Goal: Check status

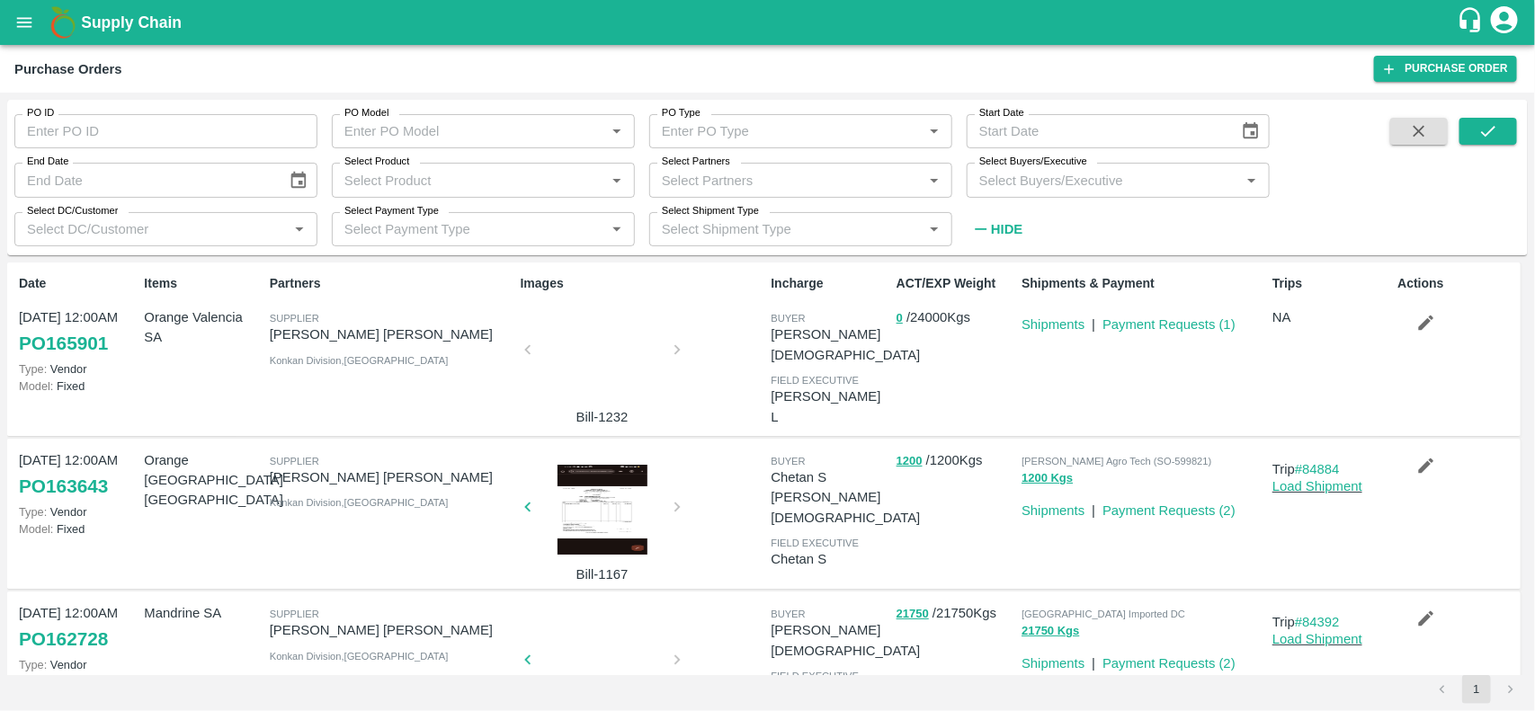
scroll to position [83, 0]
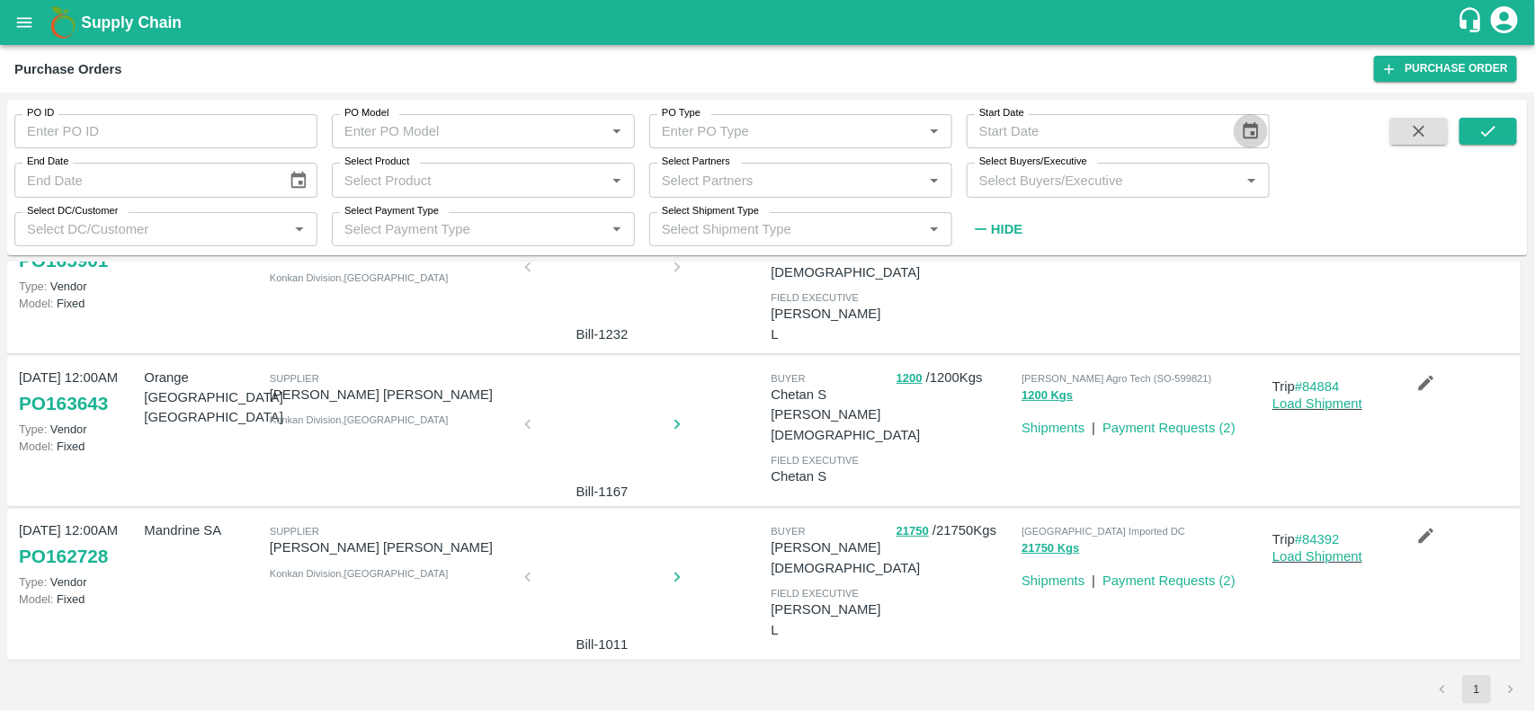
click at [1252, 130] on icon "Choose date" at bounding box center [1251, 131] width 20 height 20
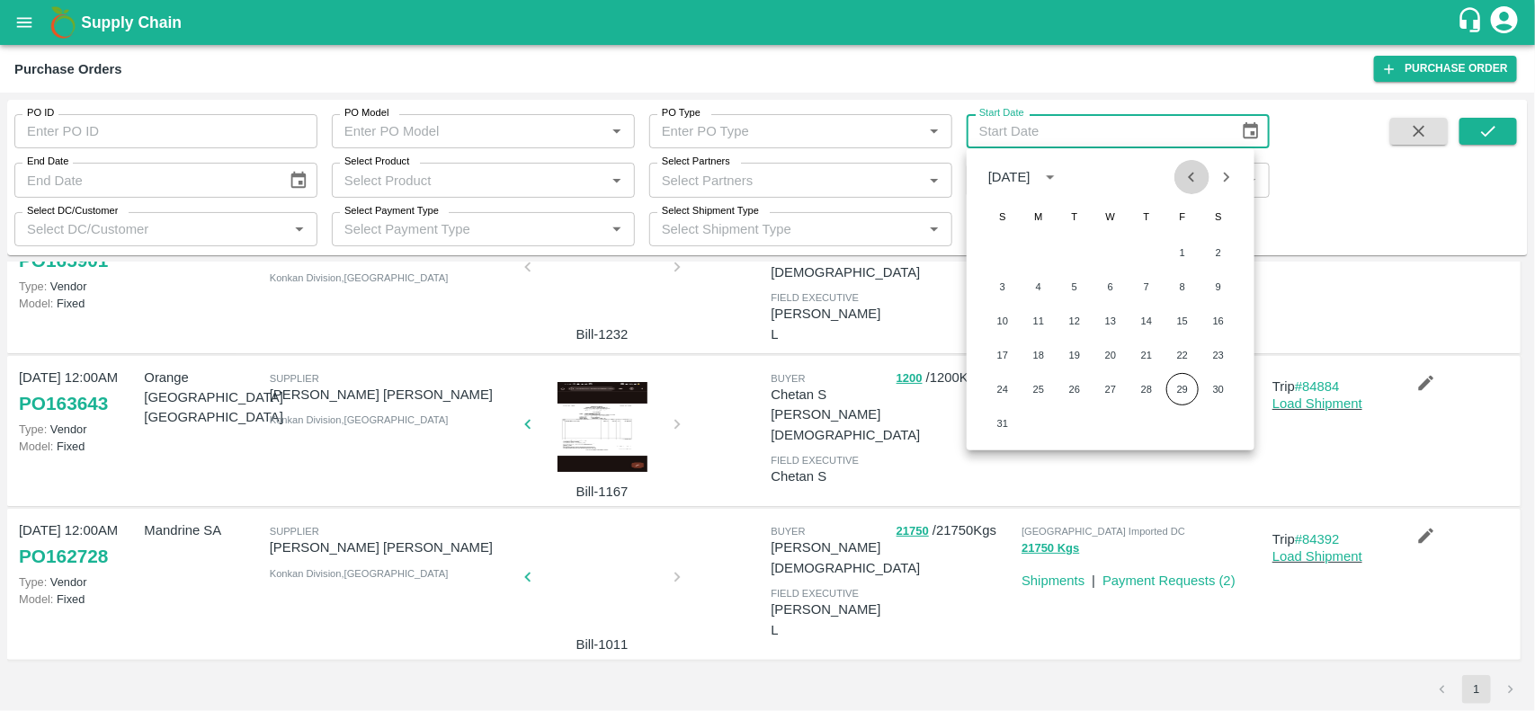
click at [1197, 174] on icon "Previous month" at bounding box center [1192, 177] width 20 height 20
click at [1229, 176] on icon "Next month" at bounding box center [1227, 177] width 20 height 20
click at [1076, 248] on button "1" at bounding box center [1074, 253] width 32 height 32
type input "01/07/2025"
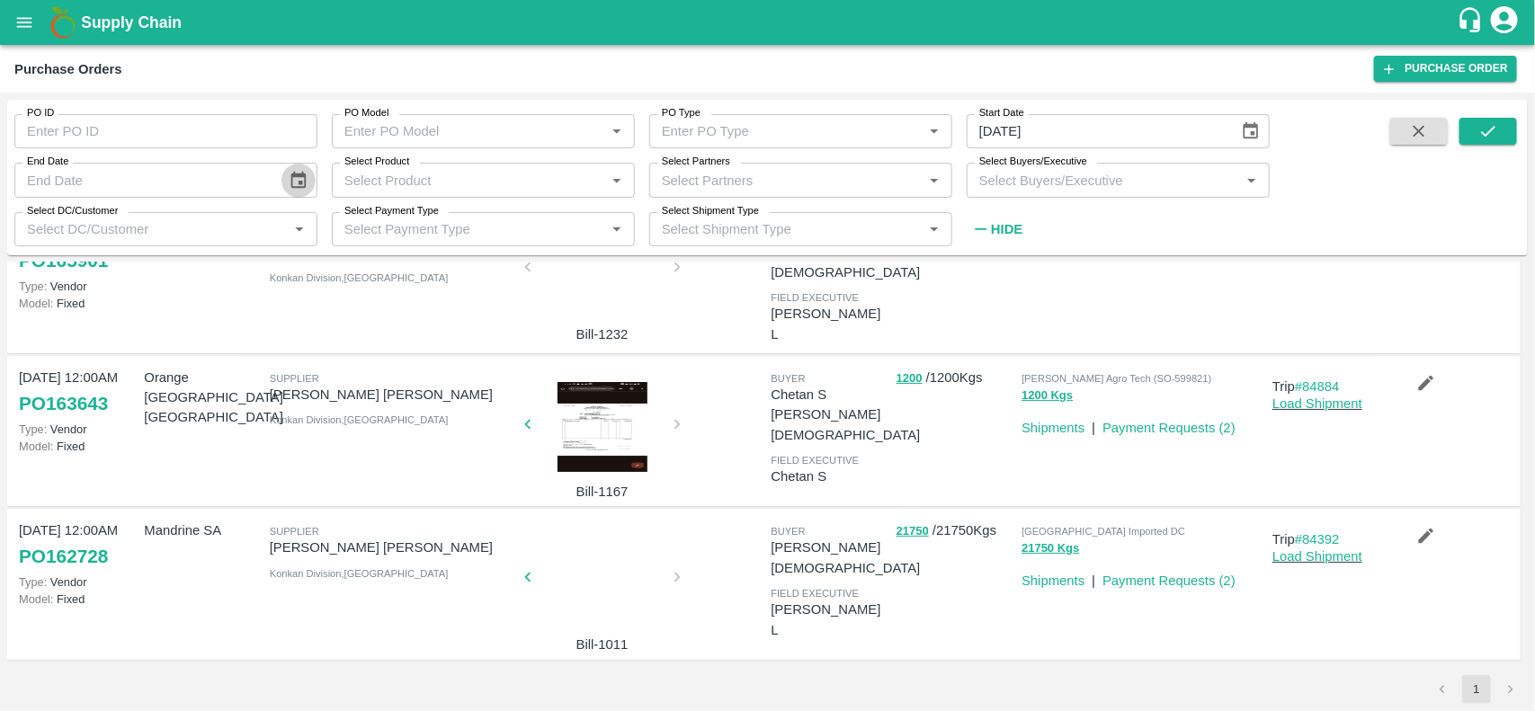
click at [294, 190] on icon "Choose date" at bounding box center [299, 181] width 20 height 20
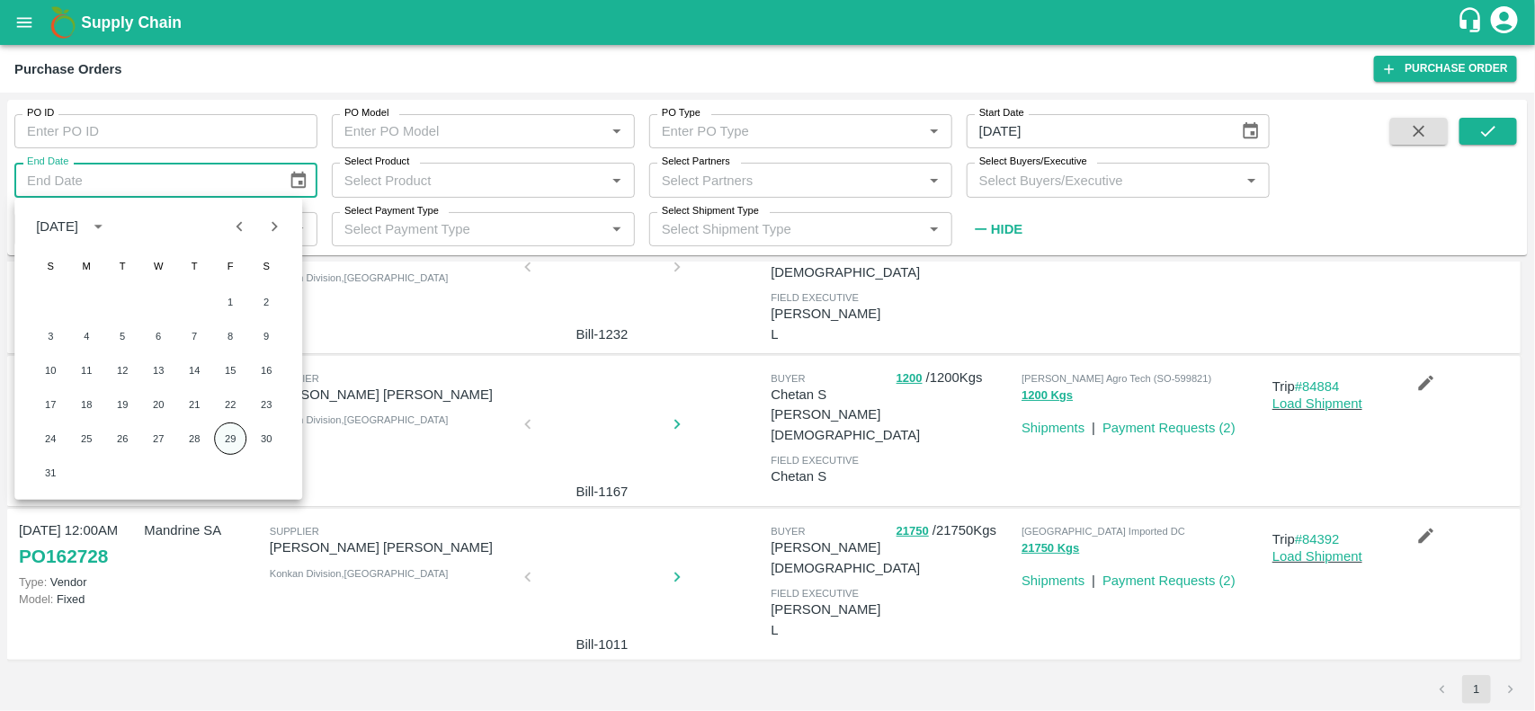
click at [229, 441] on button "29" at bounding box center [230, 439] width 32 height 32
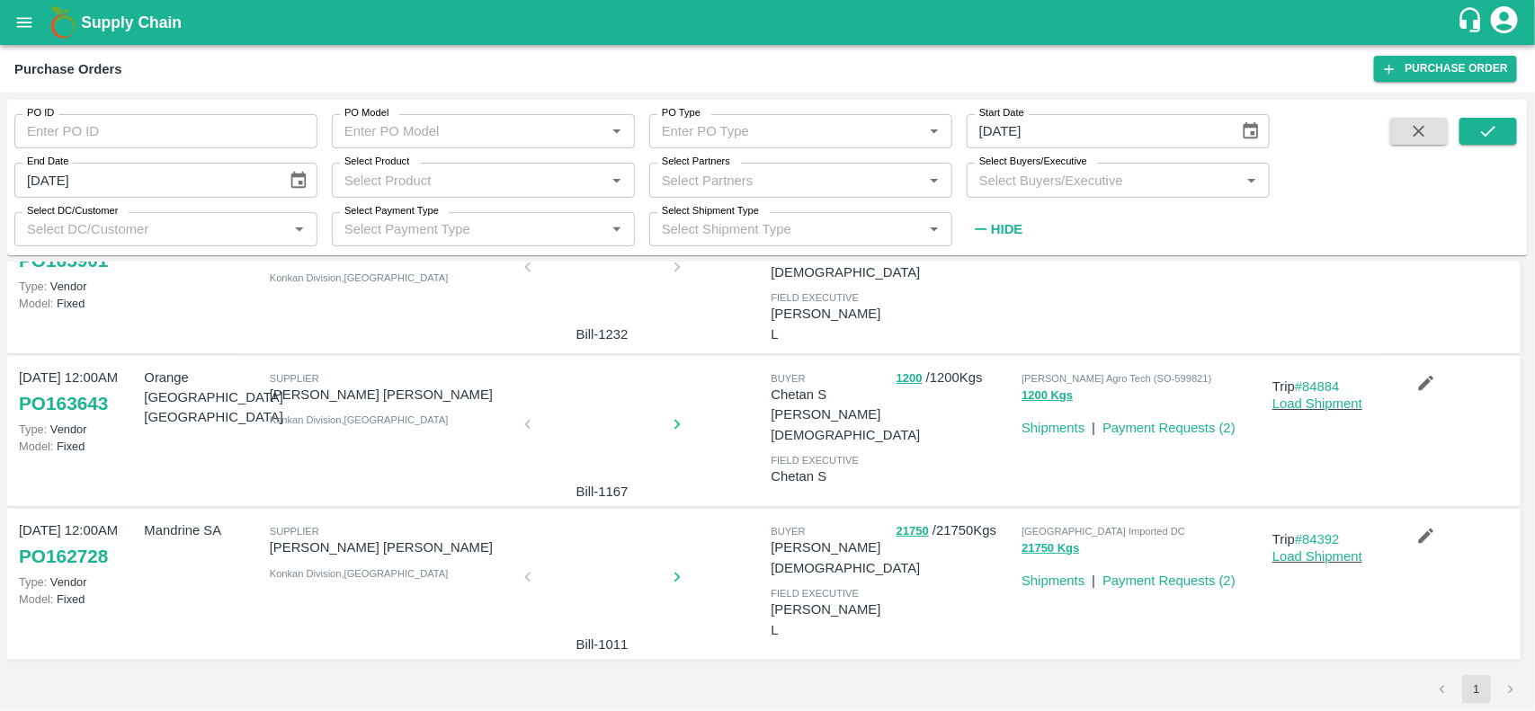
type input "29/08/2025"
click at [549, 190] on input "Select Product" at bounding box center [468, 179] width 263 height 23
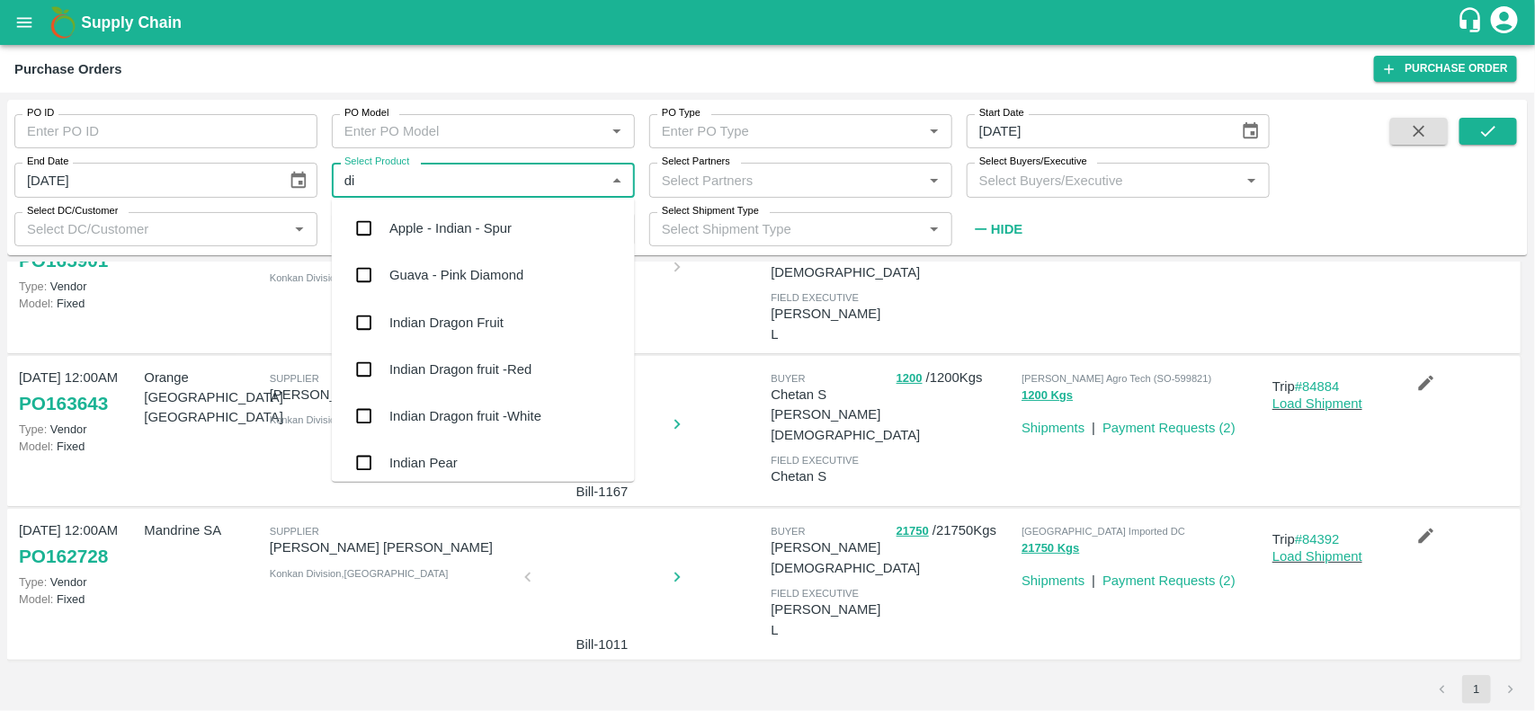
type input "d"
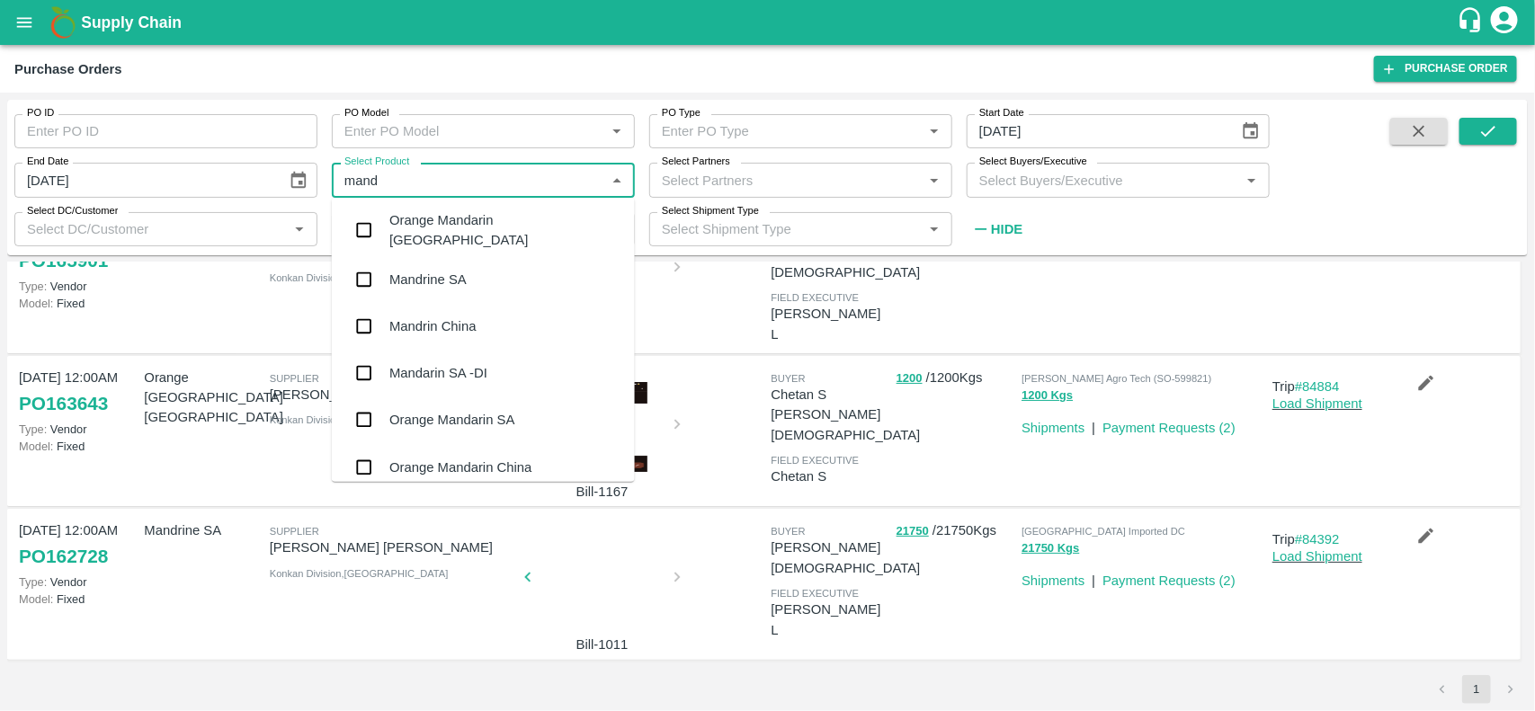
type input "manda"
click at [451, 256] on div "Mandarin SA -DI" at bounding box center [483, 279] width 303 height 47
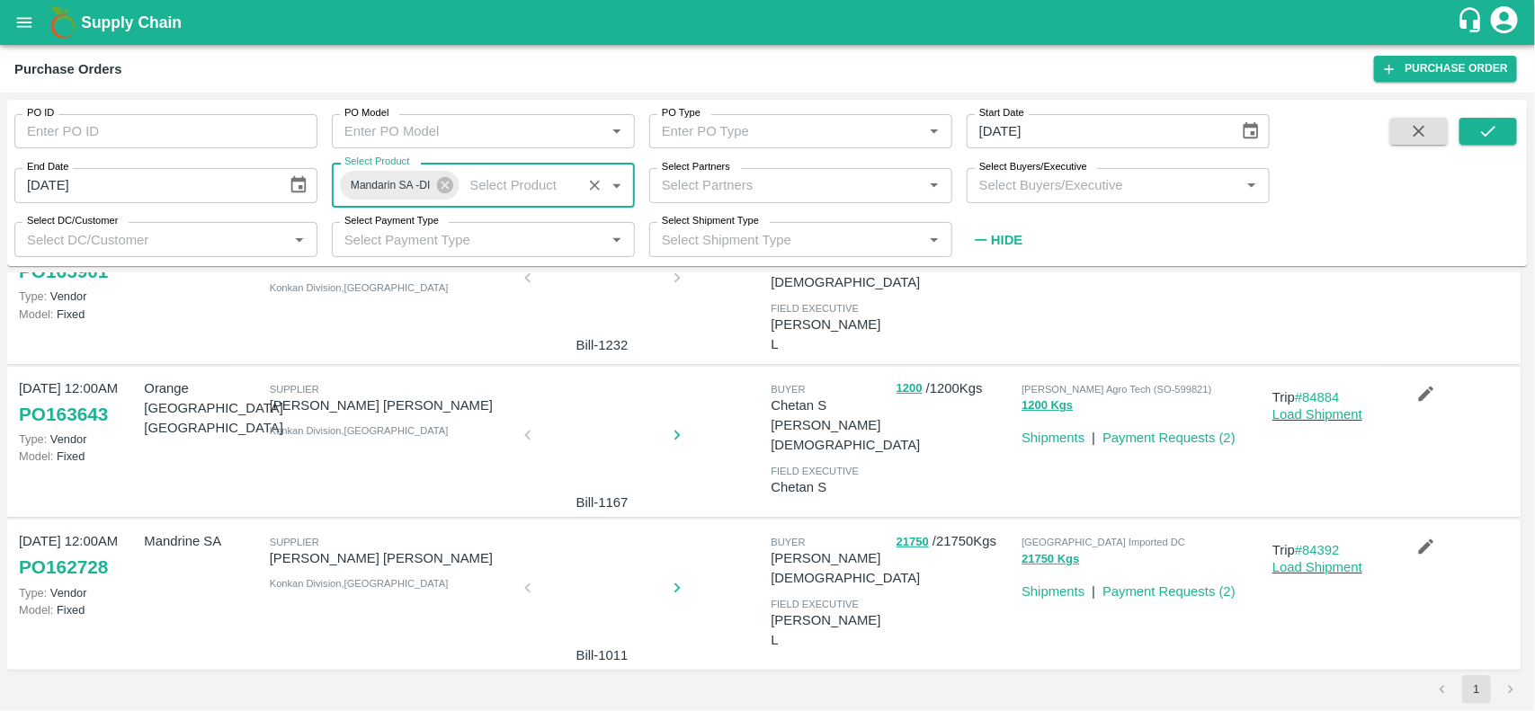
click at [490, 192] on input "Select Product" at bounding box center [518, 185] width 113 height 23
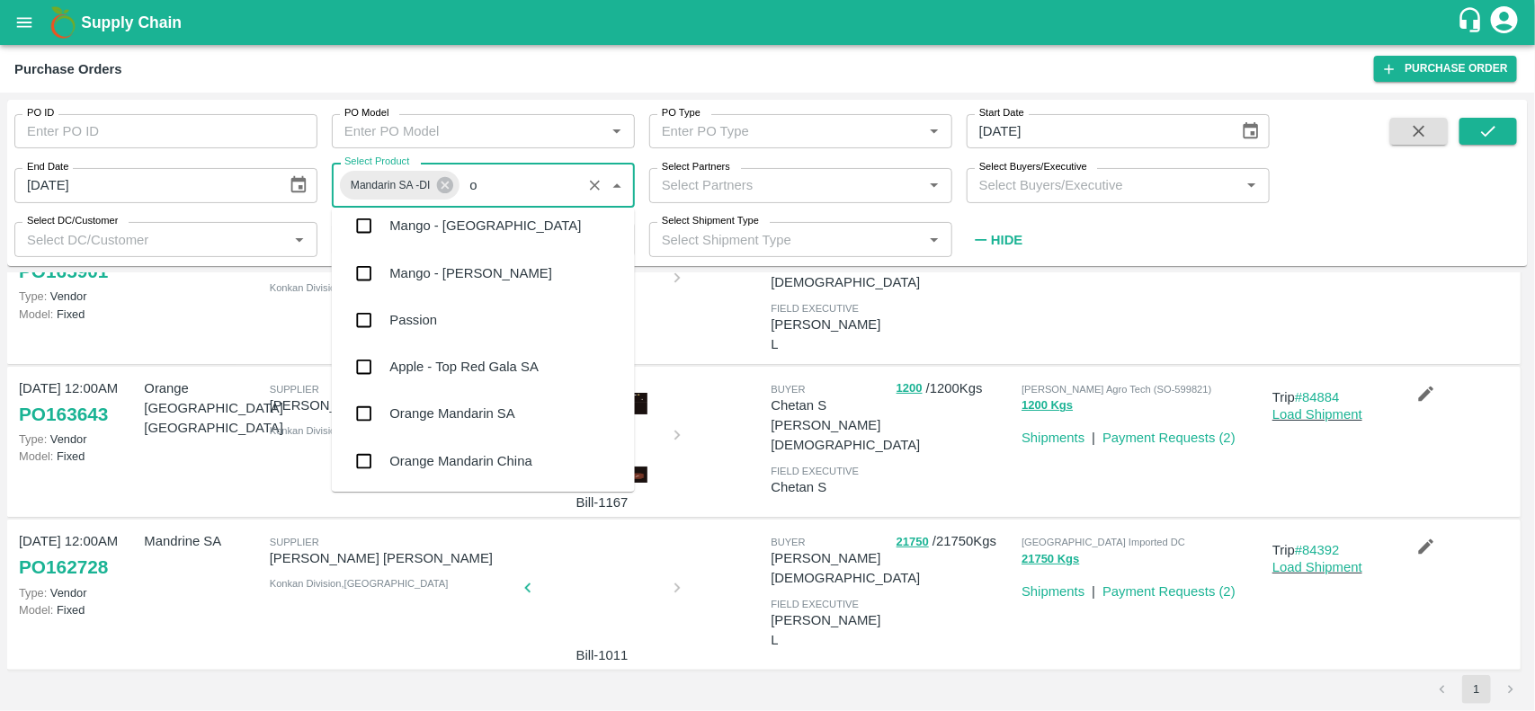
scroll to position [0, 0]
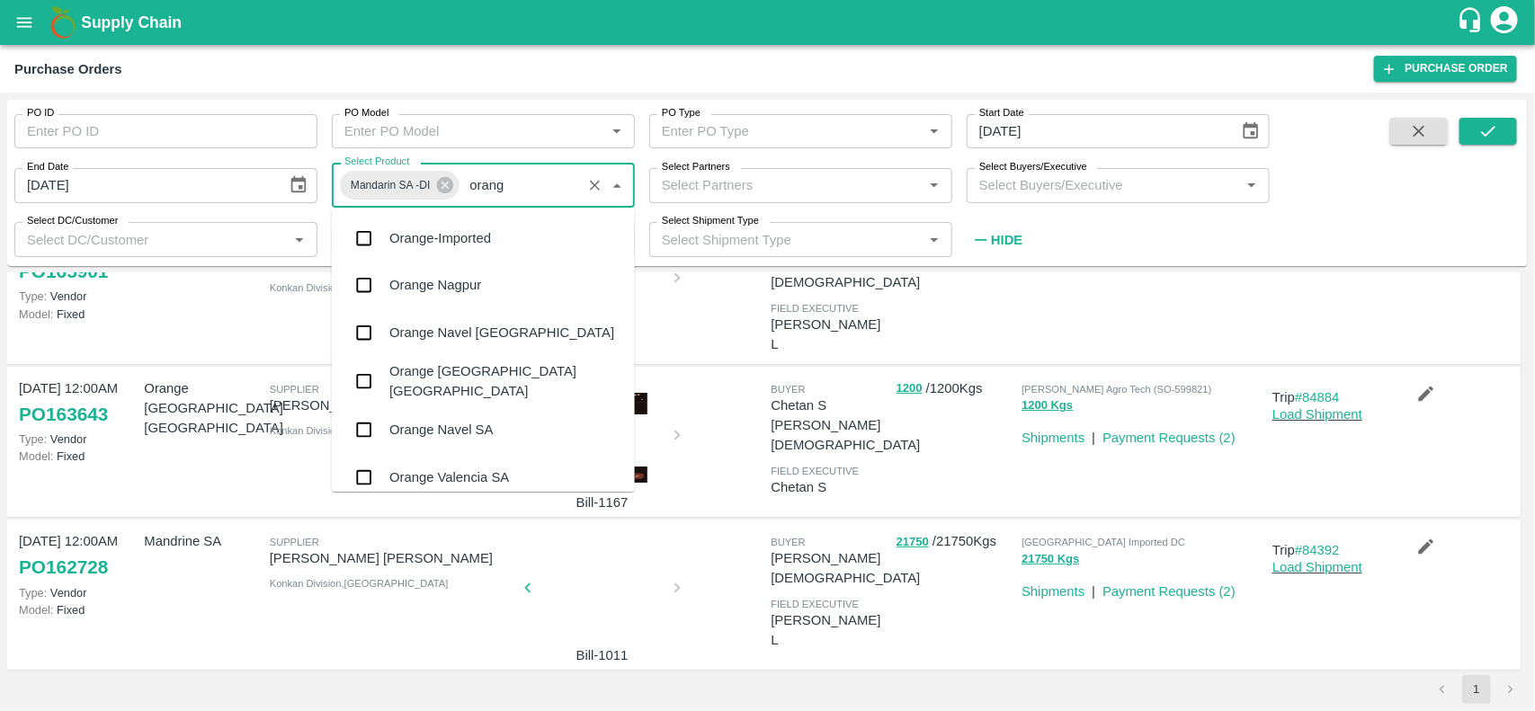
type input "orange"
click at [456, 468] on div "Orange Valencia SA" at bounding box center [449, 478] width 120 height 20
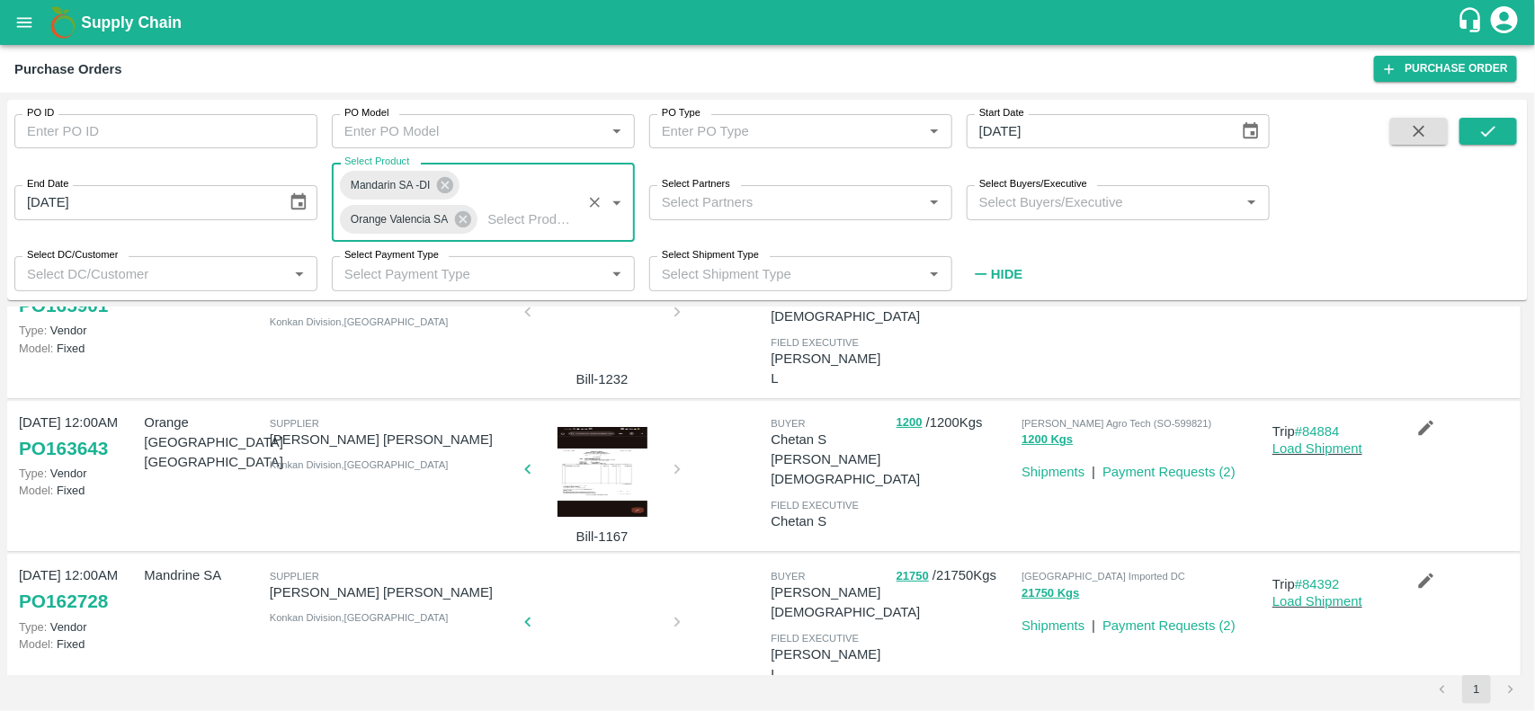
click at [526, 205] on div "Mandarin SA -DI Orange Valencia SA Select Product   *" at bounding box center [483, 202] width 303 height 79
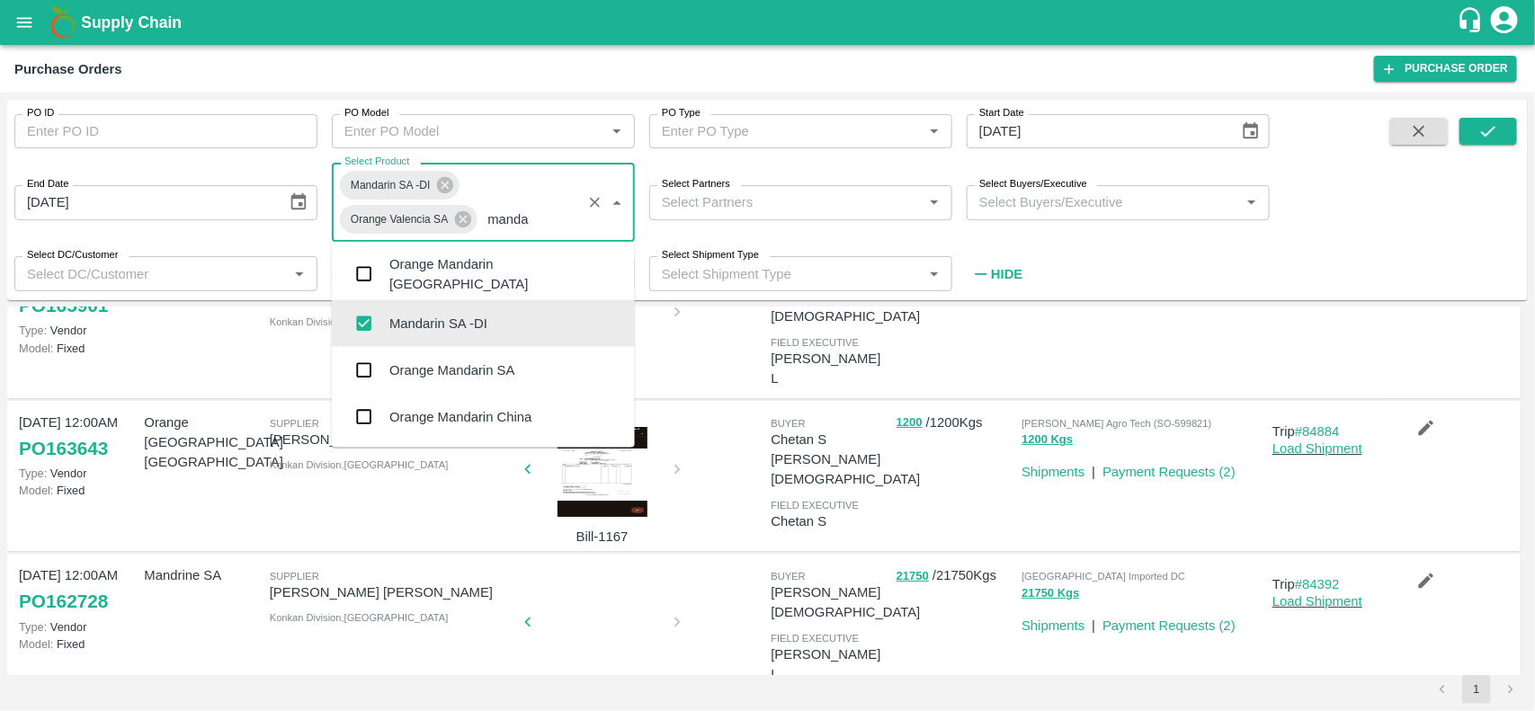
type input "mandar"
click at [469, 364] on div "Orange Mandarin SA" at bounding box center [451, 371] width 125 height 20
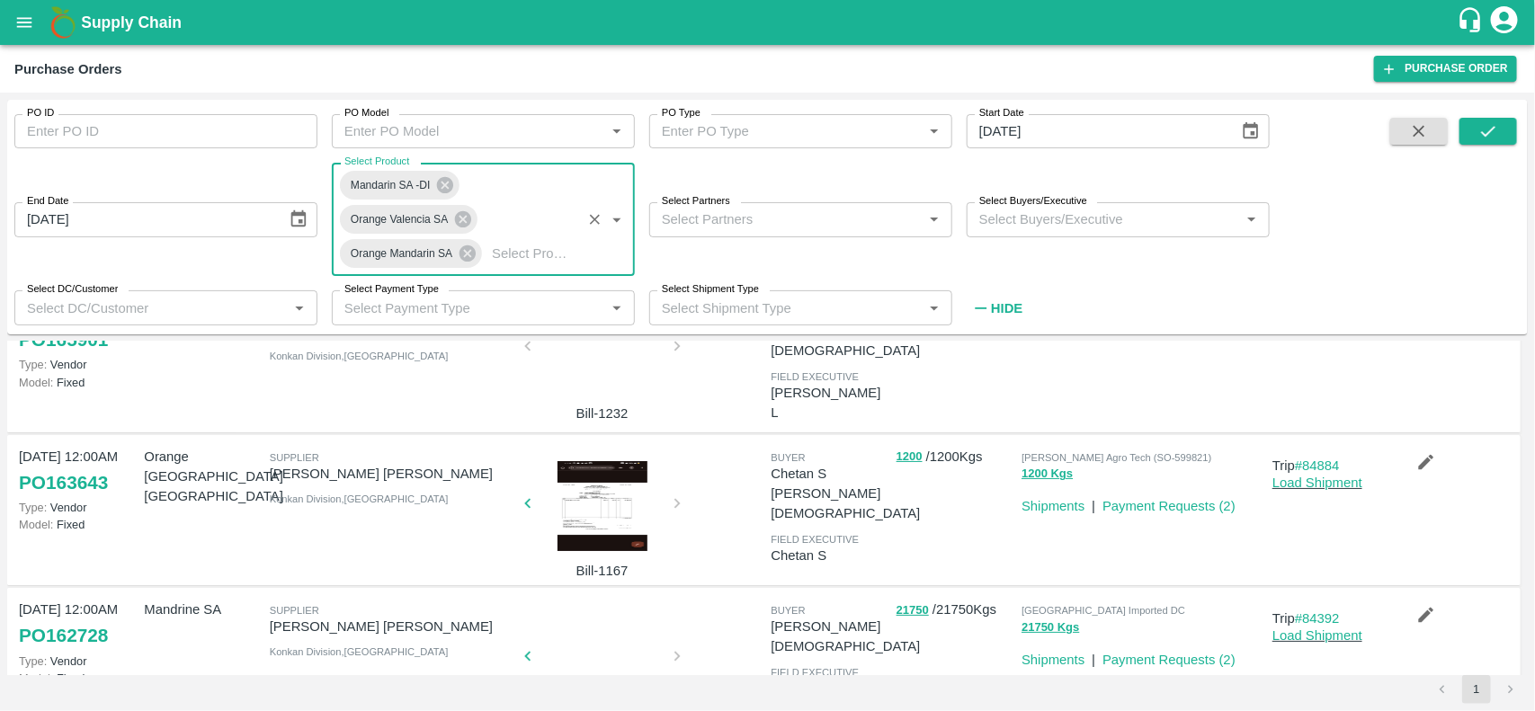
click at [524, 252] on input "Select Product" at bounding box center [531, 253] width 92 height 23
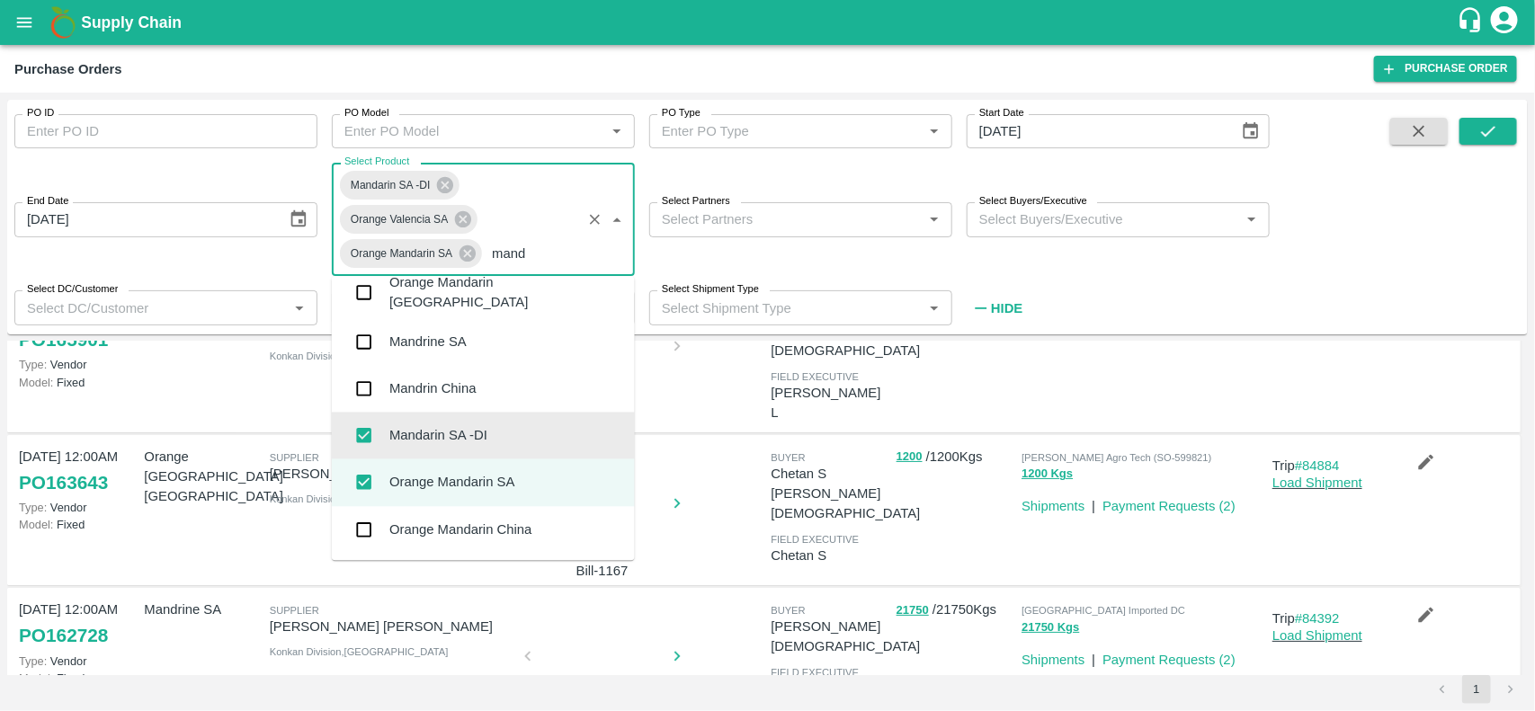
scroll to position [12, 0]
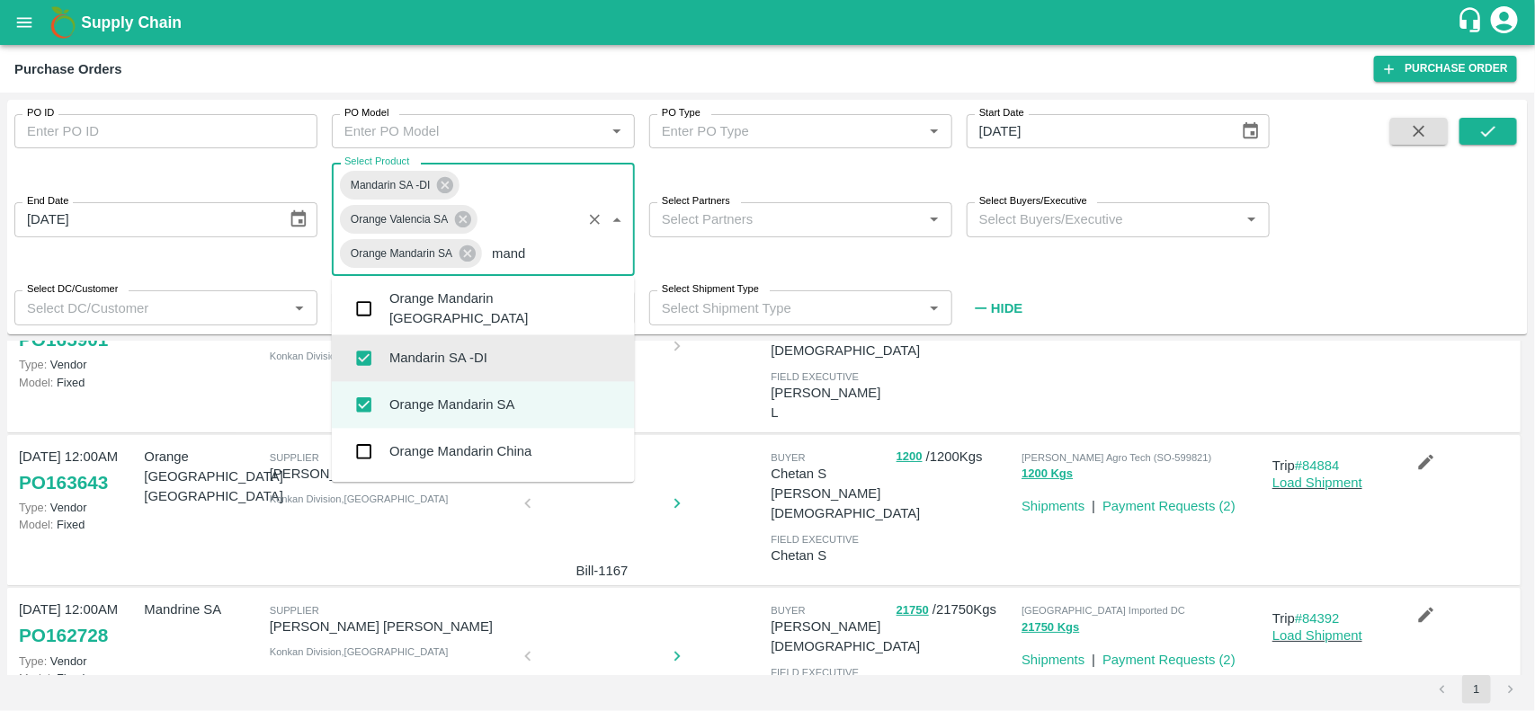
type input "manda"
click at [356, 317] on input "checkbox" at bounding box center [364, 309] width 36 height 36
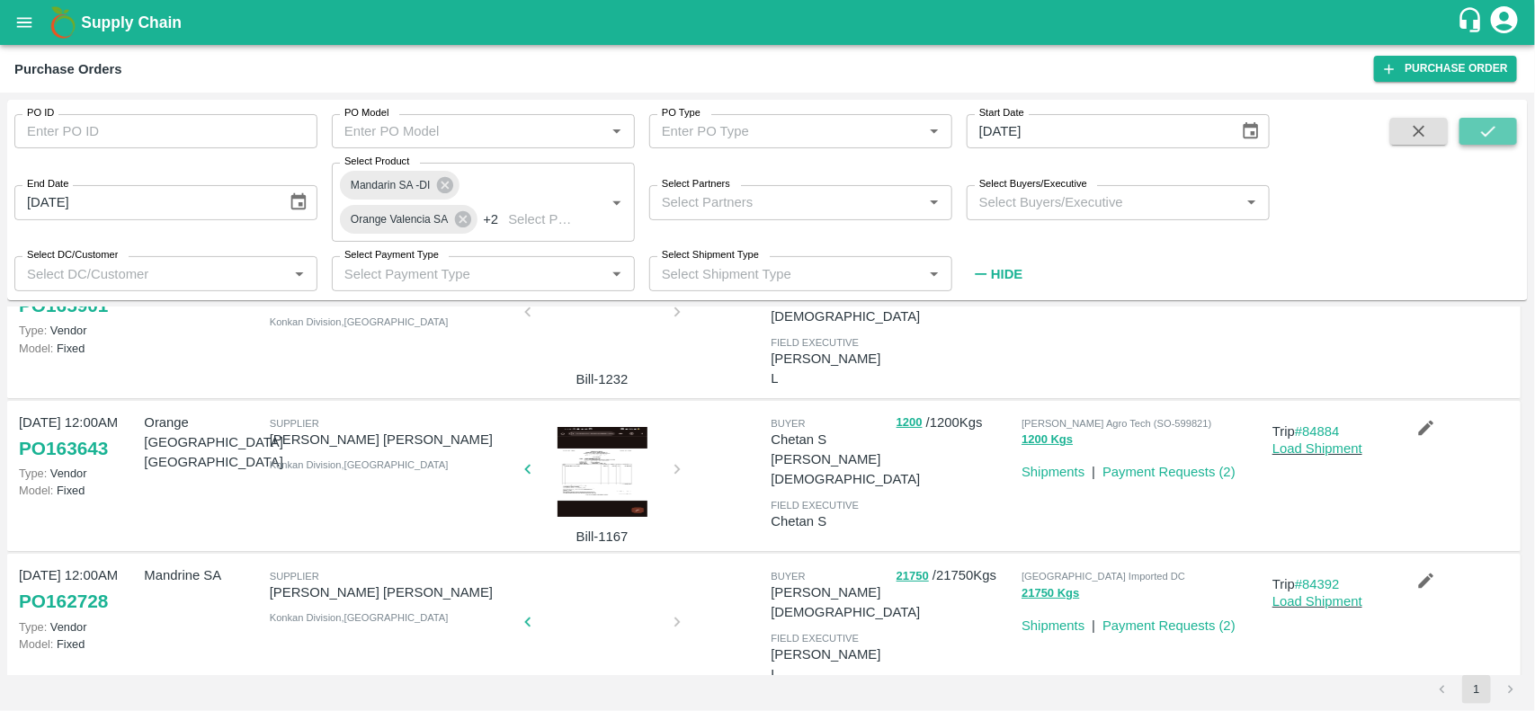
click at [1504, 123] on button "submit" at bounding box center [1489, 131] width 58 height 27
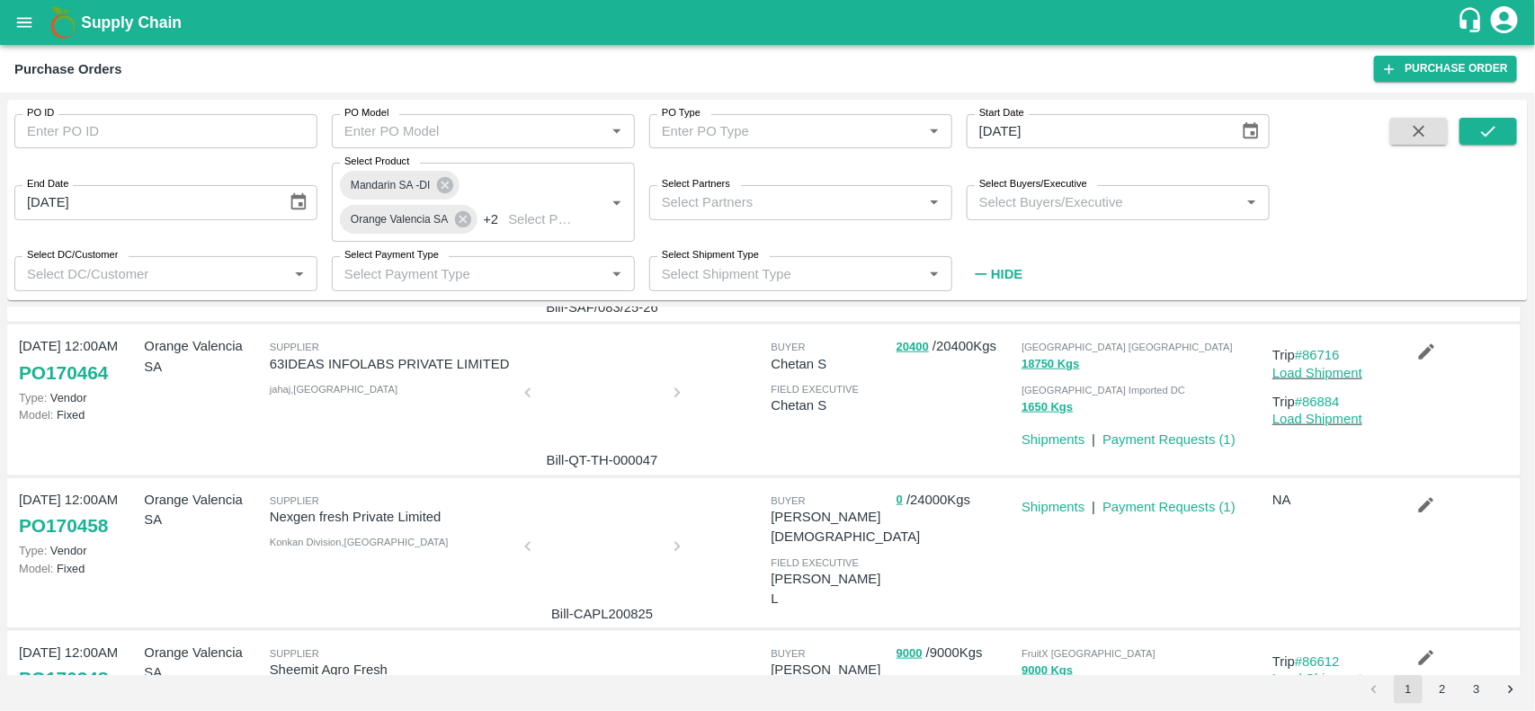
scroll to position [1120, 0]
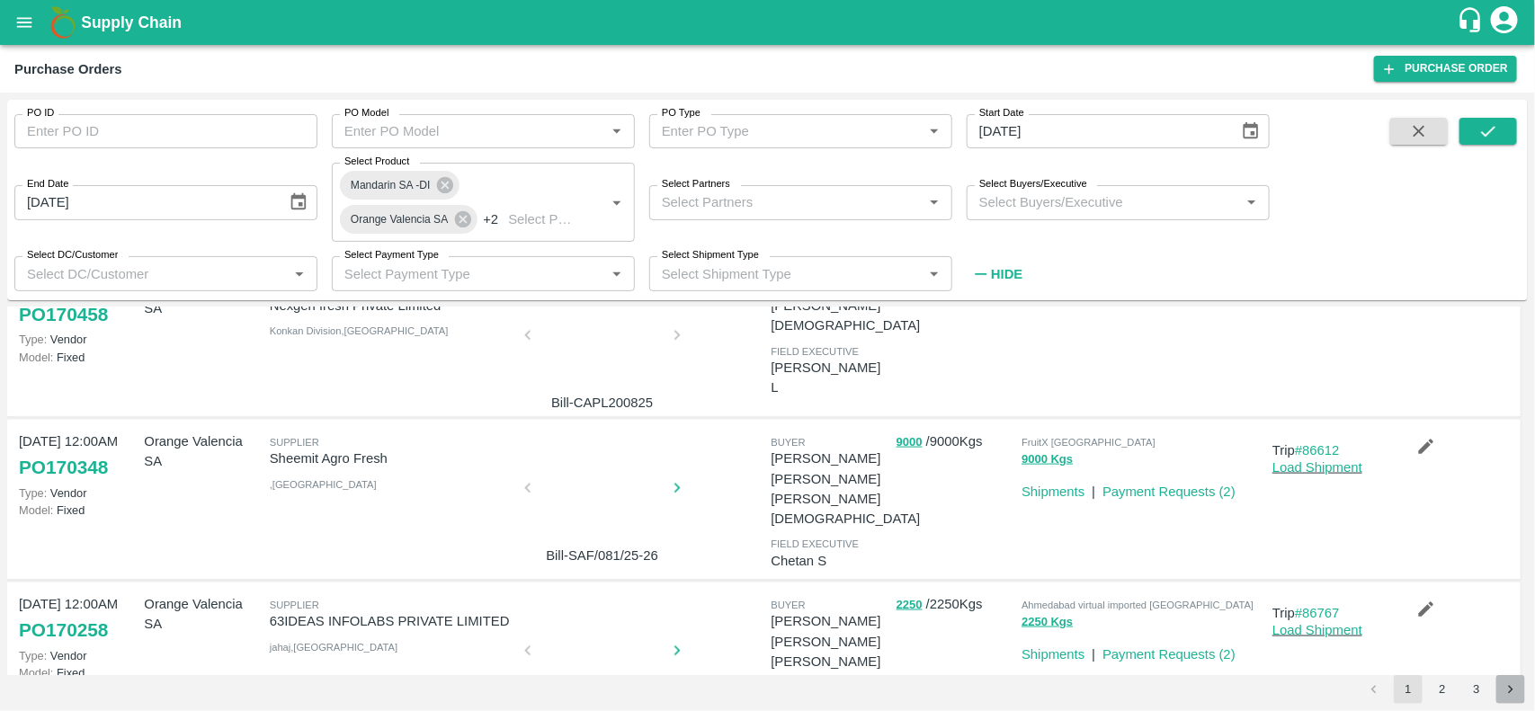
click at [1504, 690] on icon "Go to next page" at bounding box center [1511, 690] width 17 height 17
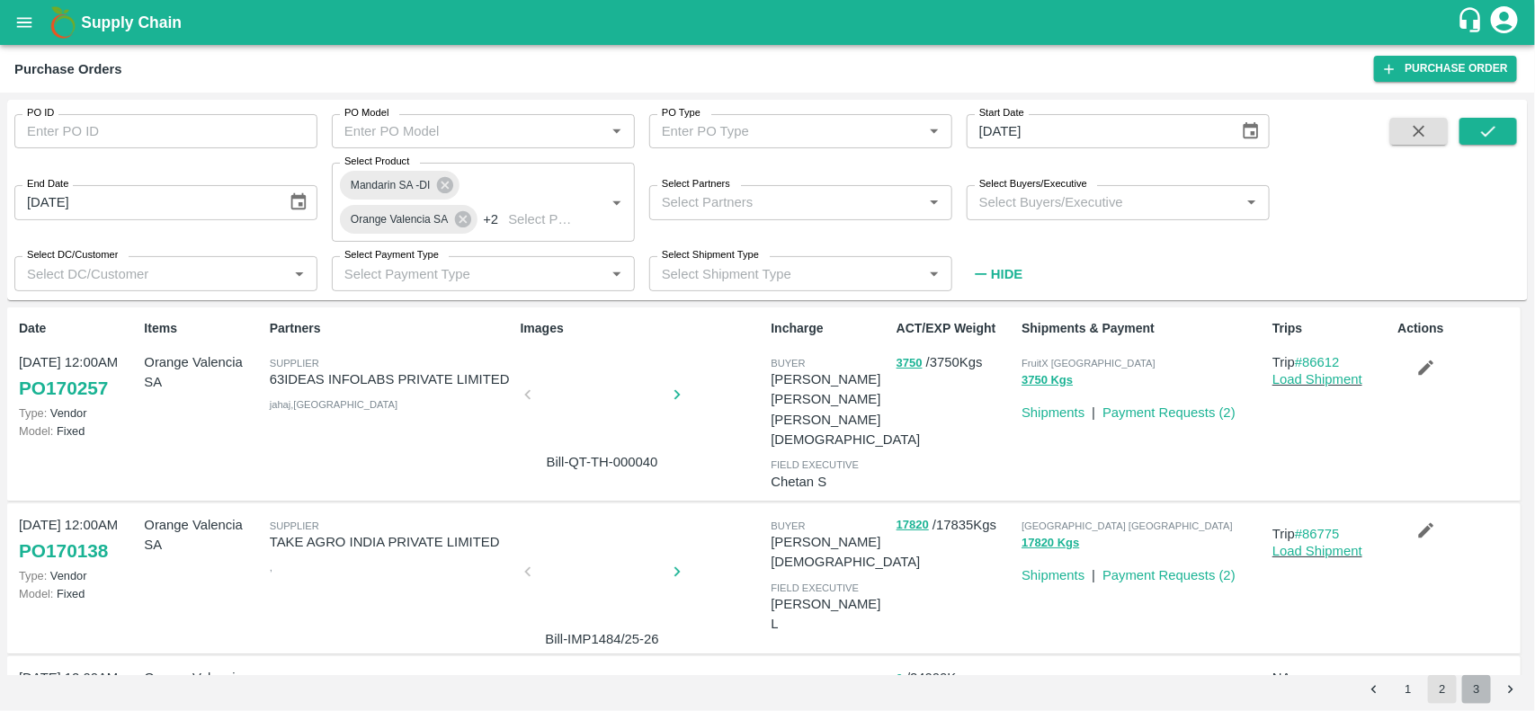
click at [1488, 683] on button "3" at bounding box center [1476, 689] width 29 height 29
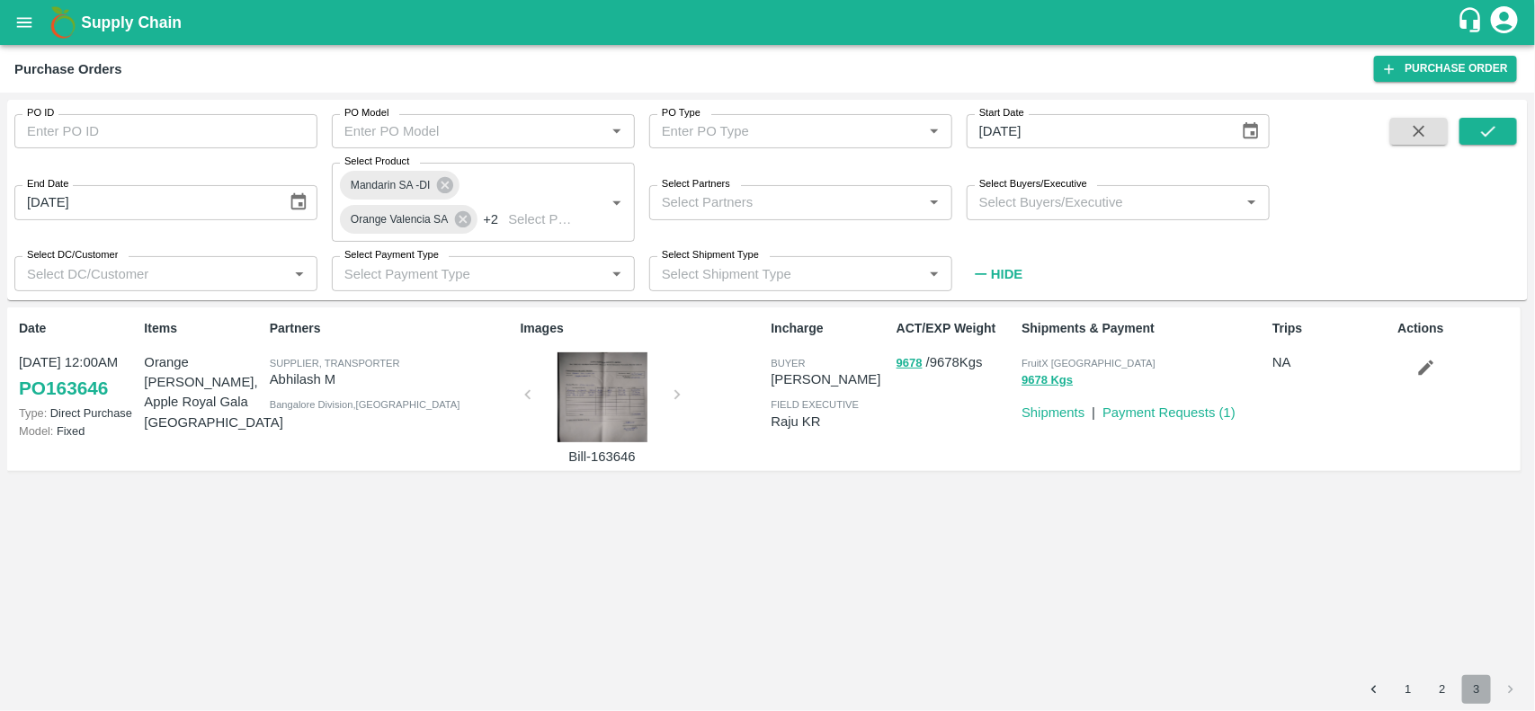
click at [1488, 683] on button "3" at bounding box center [1476, 689] width 29 height 29
click at [1446, 695] on button "2" at bounding box center [1442, 689] width 29 height 29
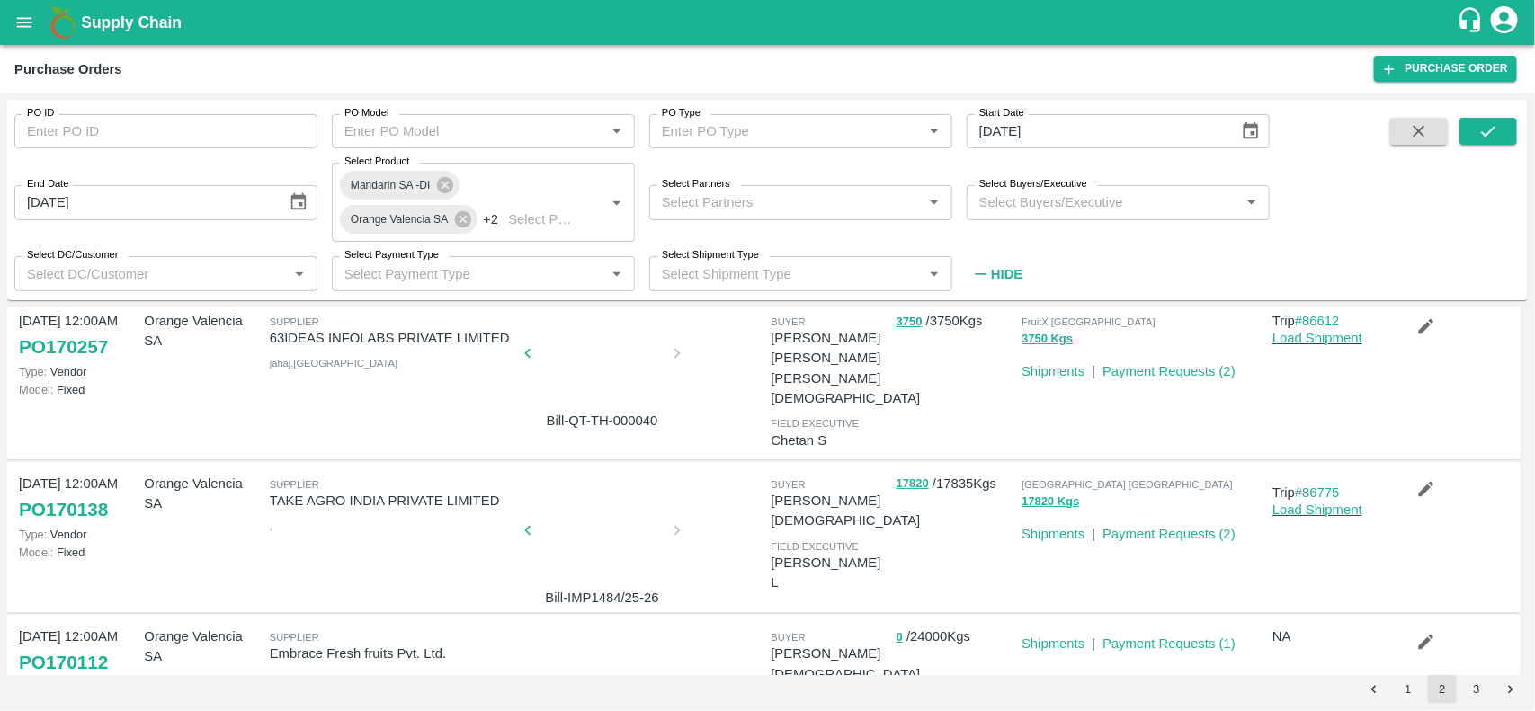
scroll to position [0, 0]
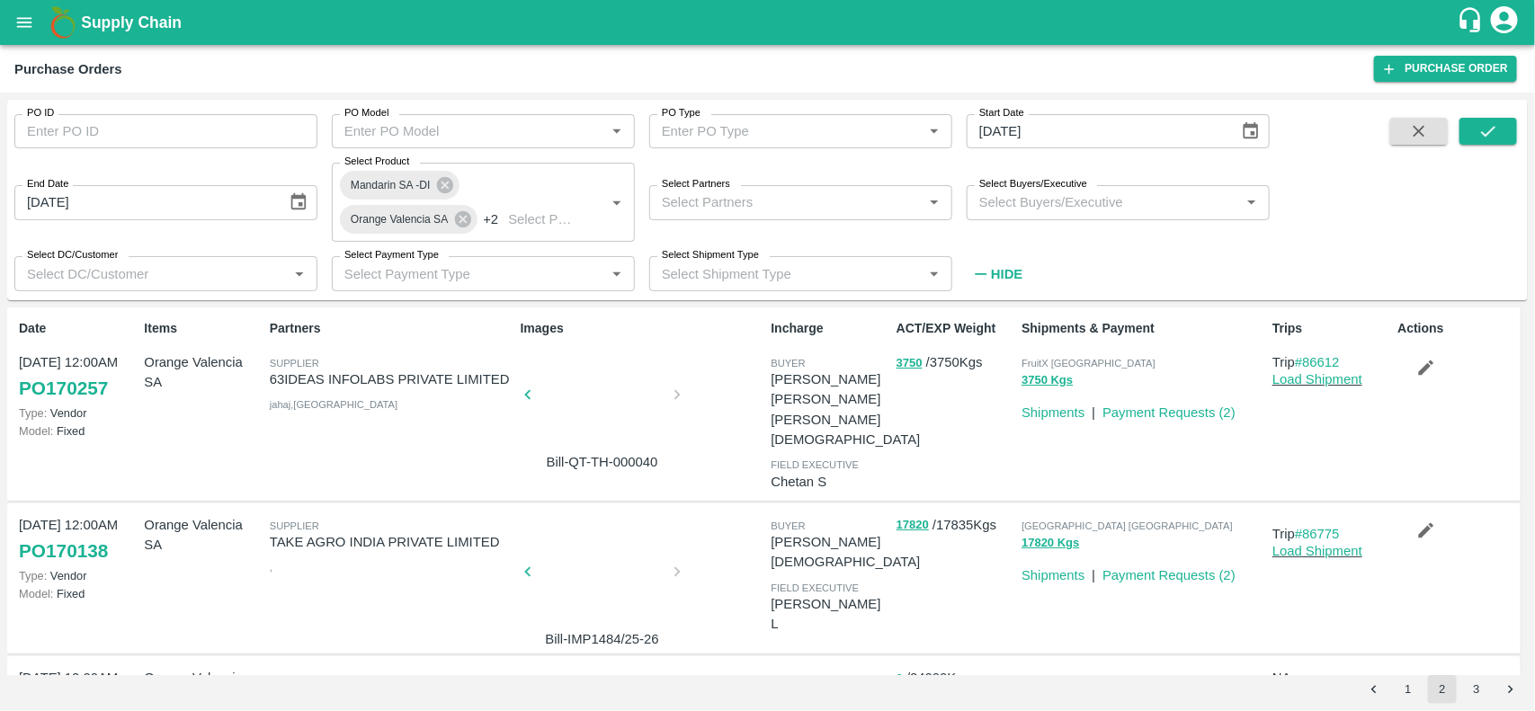
click at [1406, 700] on button "1" at bounding box center [1408, 689] width 29 height 29
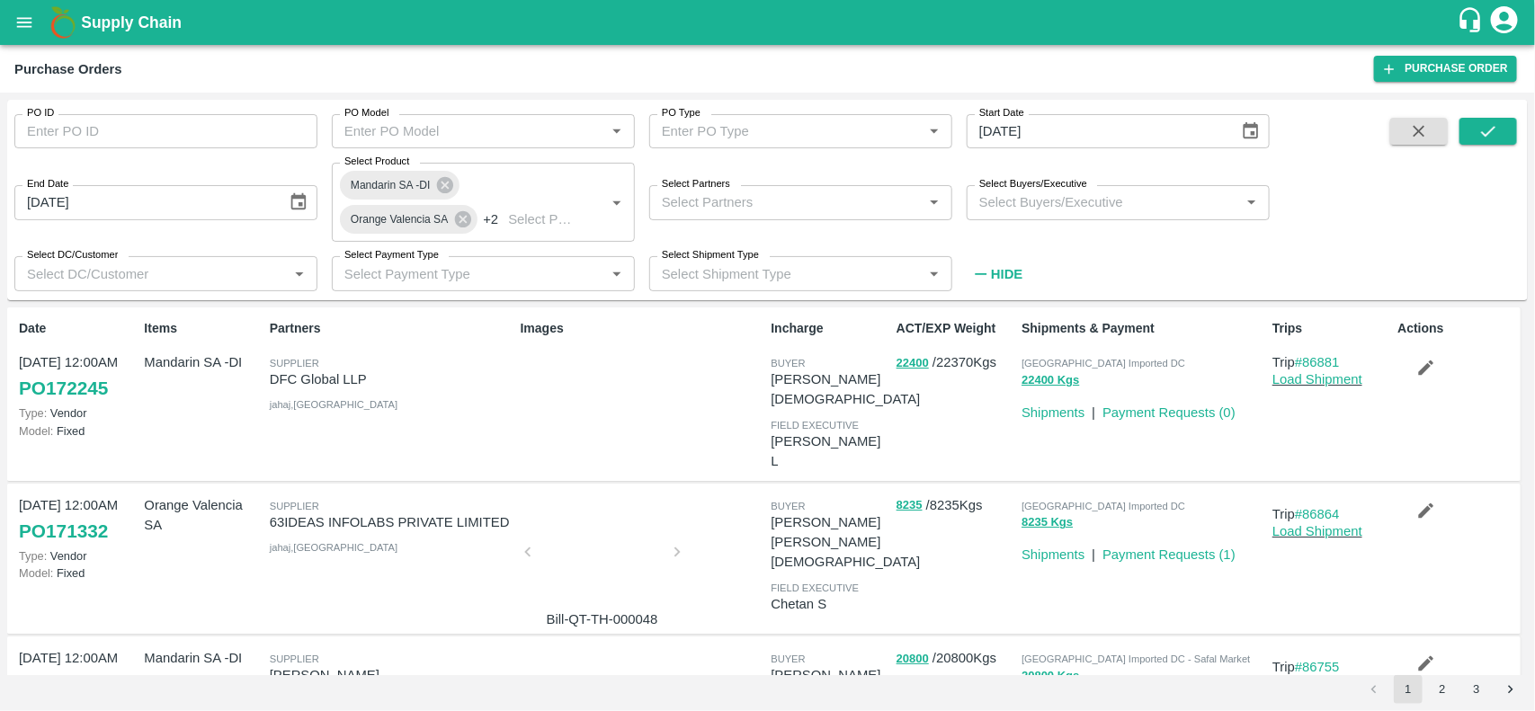
click at [739, 488] on div "Bill-QT-TH-000048" at bounding box center [638, 558] width 251 height 141
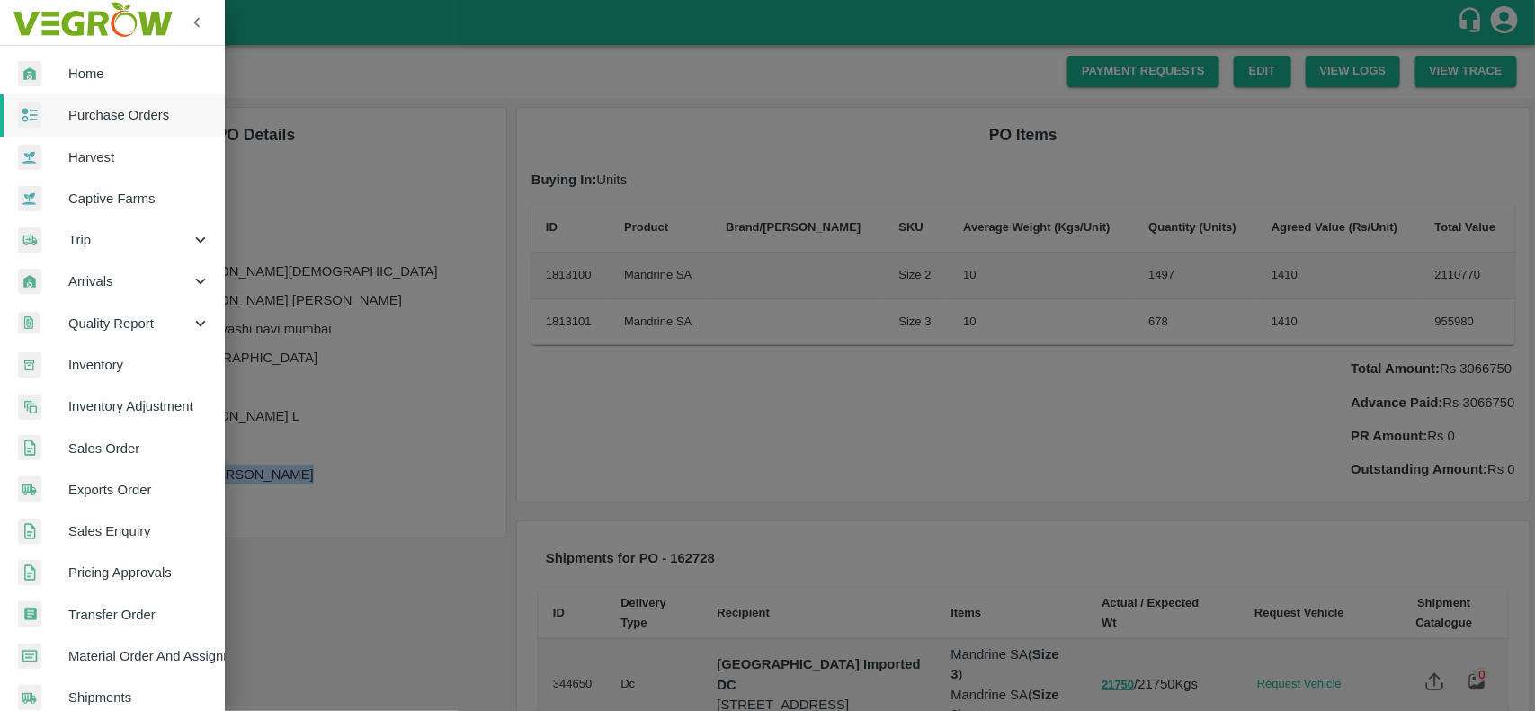
scroll to position [311, 0]
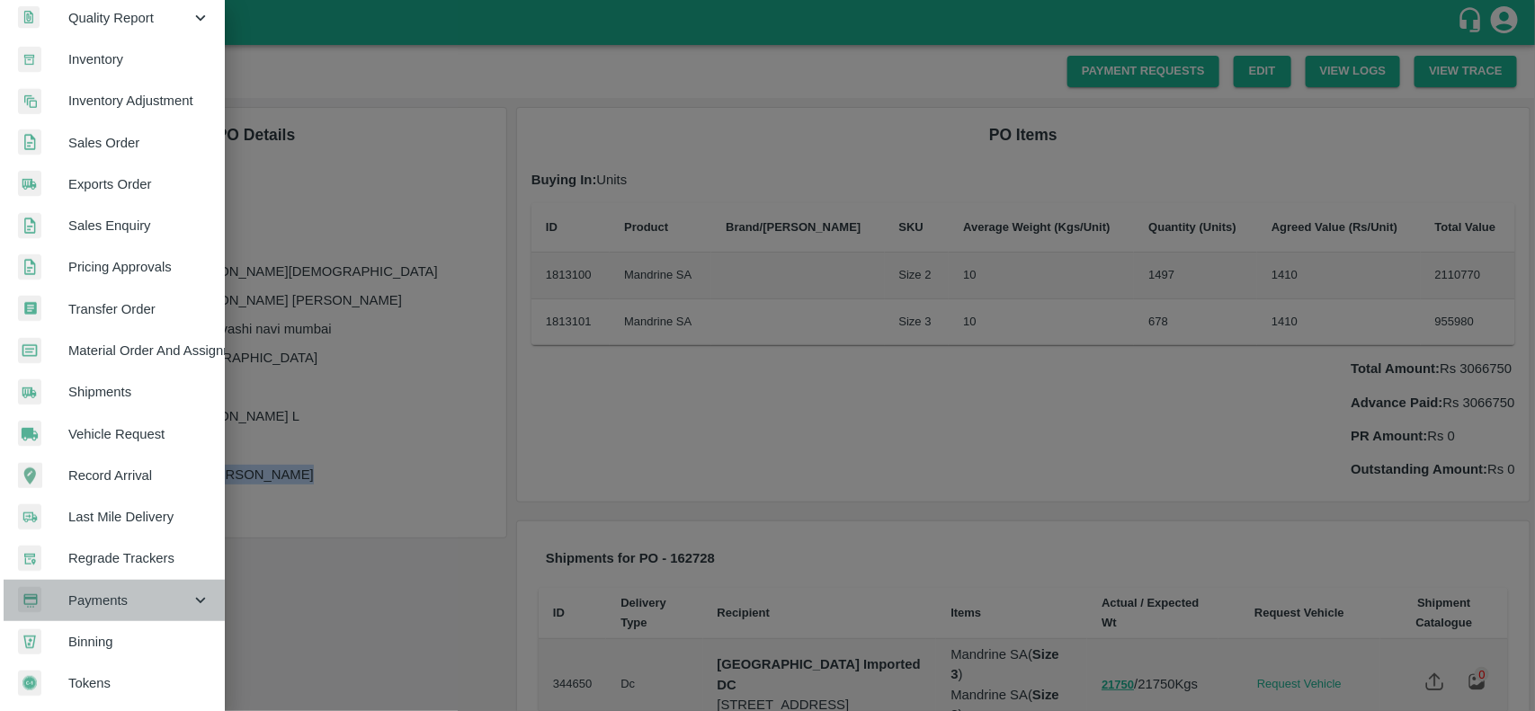
click at [118, 591] on span "Payments" at bounding box center [129, 601] width 122 height 20
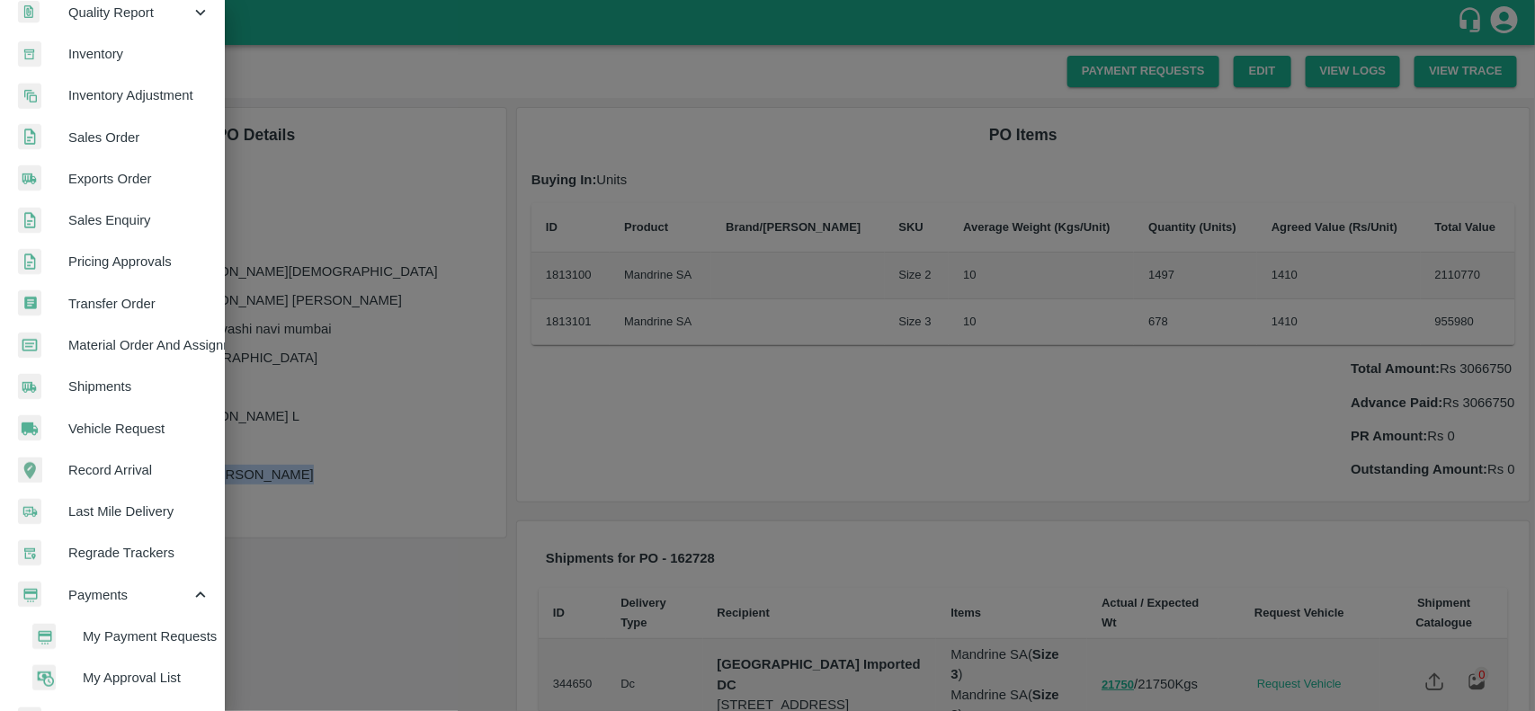
click at [166, 630] on span "My Payment Requests" at bounding box center [147, 637] width 128 height 20
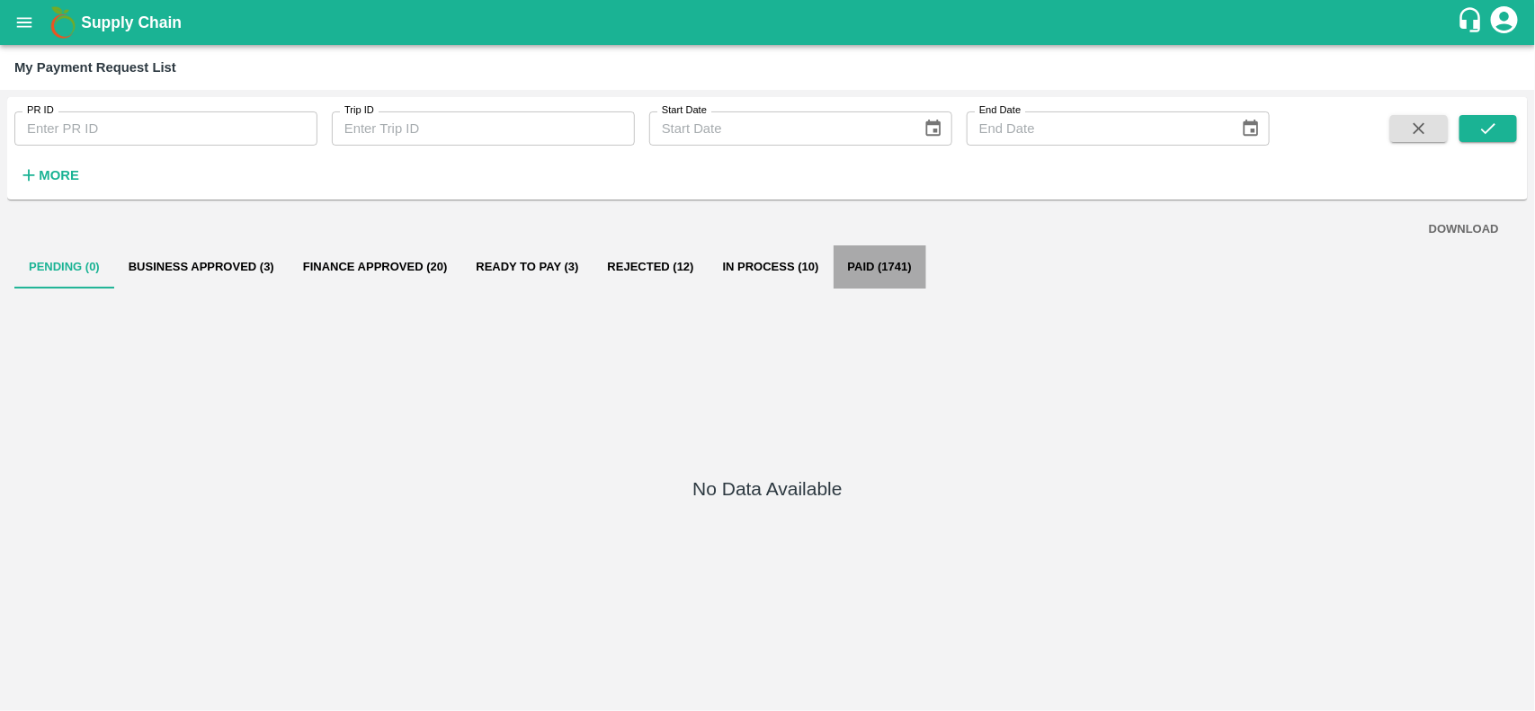
click at [857, 263] on button "Paid (1741)" at bounding box center [880, 266] width 93 height 43
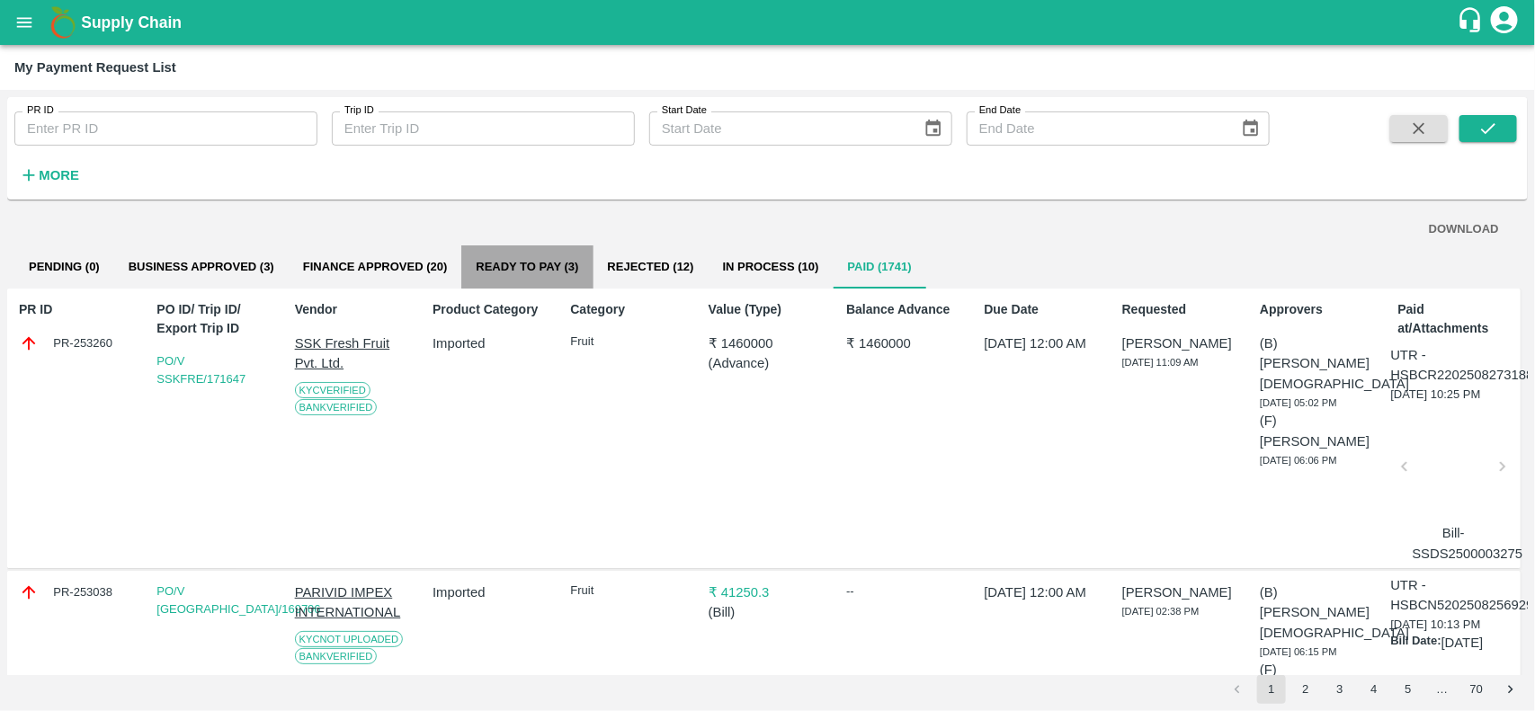
click at [520, 254] on button "Ready To Pay (3)" at bounding box center [526, 266] width 131 height 43
